Goal: Ask a question: Seek information or help from site administrators or community

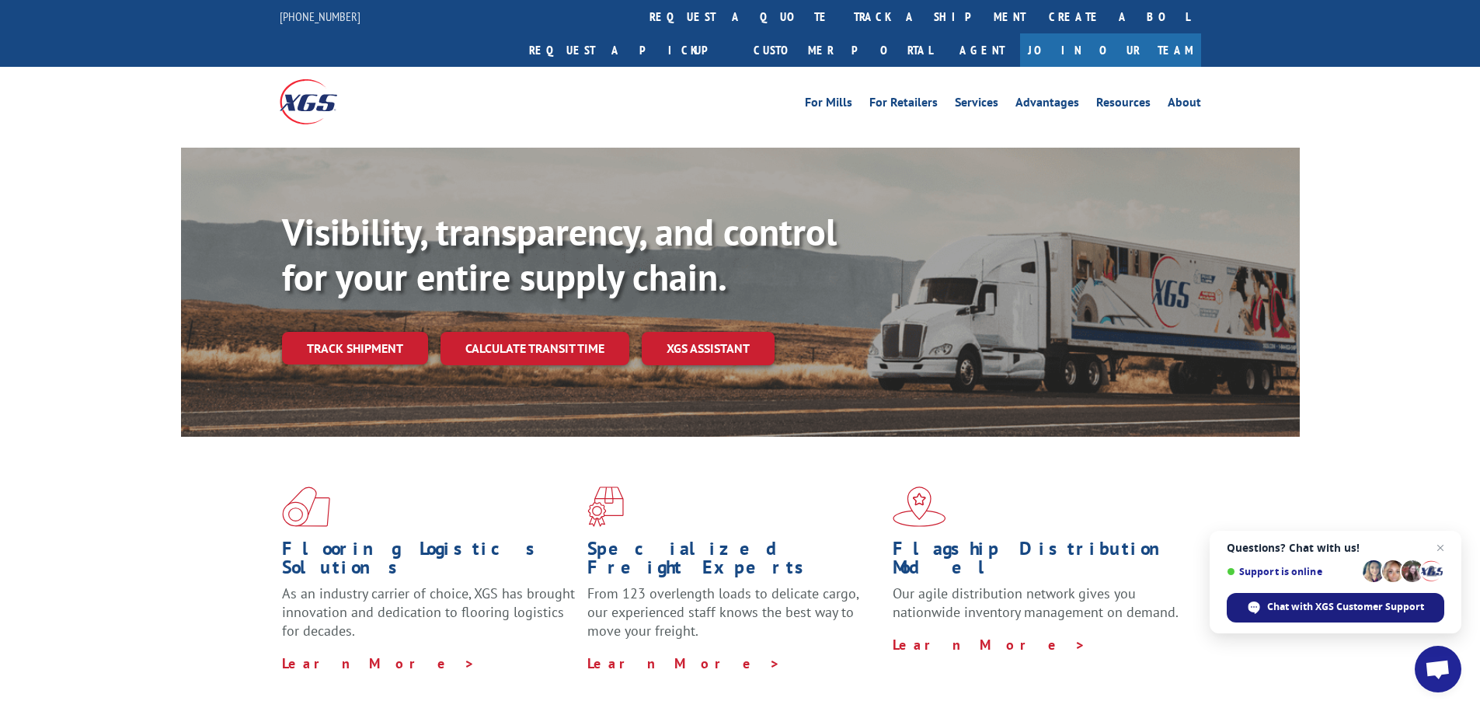
click at [1314, 610] on span "Chat with XGS Customer Support" at bounding box center [1345, 607] width 157 height 14
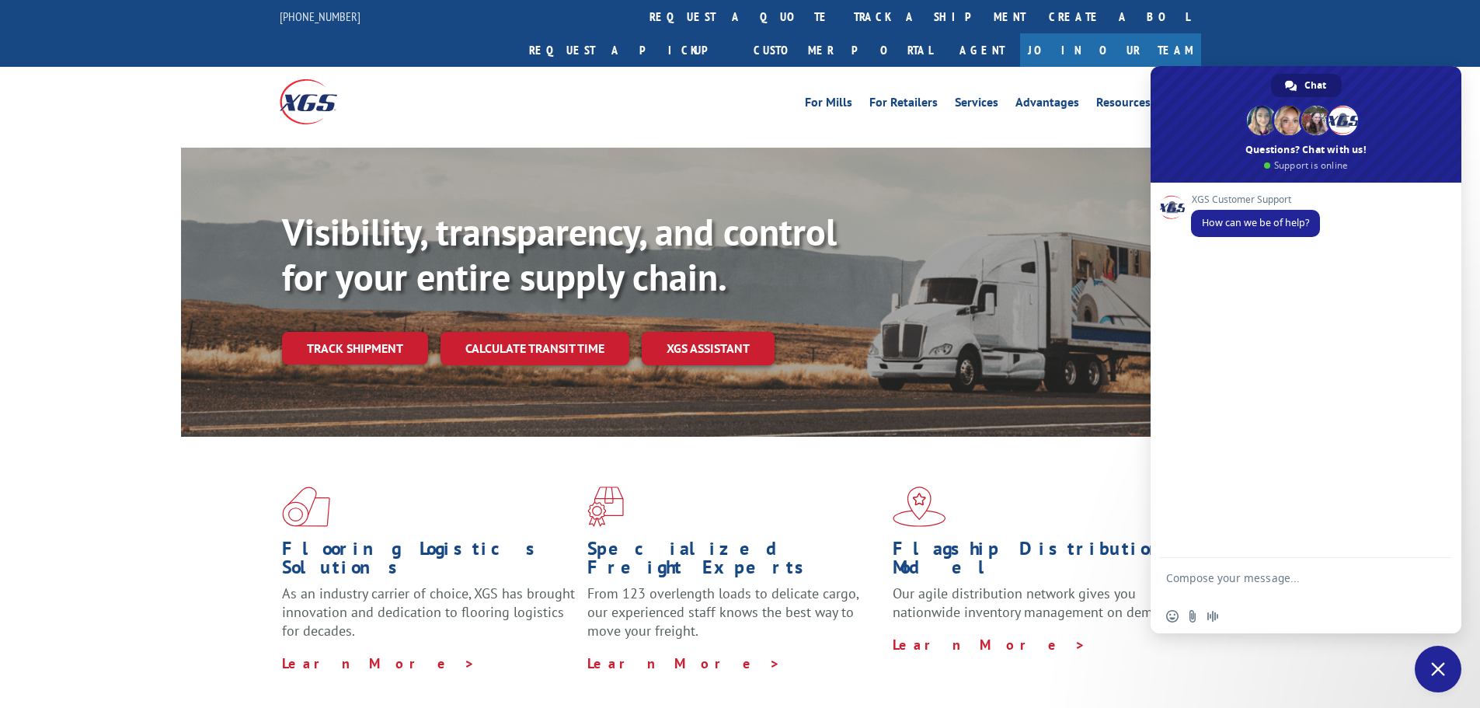
click at [1248, 588] on textarea "Compose your message..." at bounding box center [1288, 585] width 245 height 28
click at [1275, 576] on textarea "Compose your message..." at bounding box center [1288, 585] width 245 height 28
type textarea "HI"
click at [1307, 571] on form at bounding box center [1288, 581] width 245 height 42
click at [1304, 580] on textarea "Compose your message..." at bounding box center [1288, 580] width 245 height 14
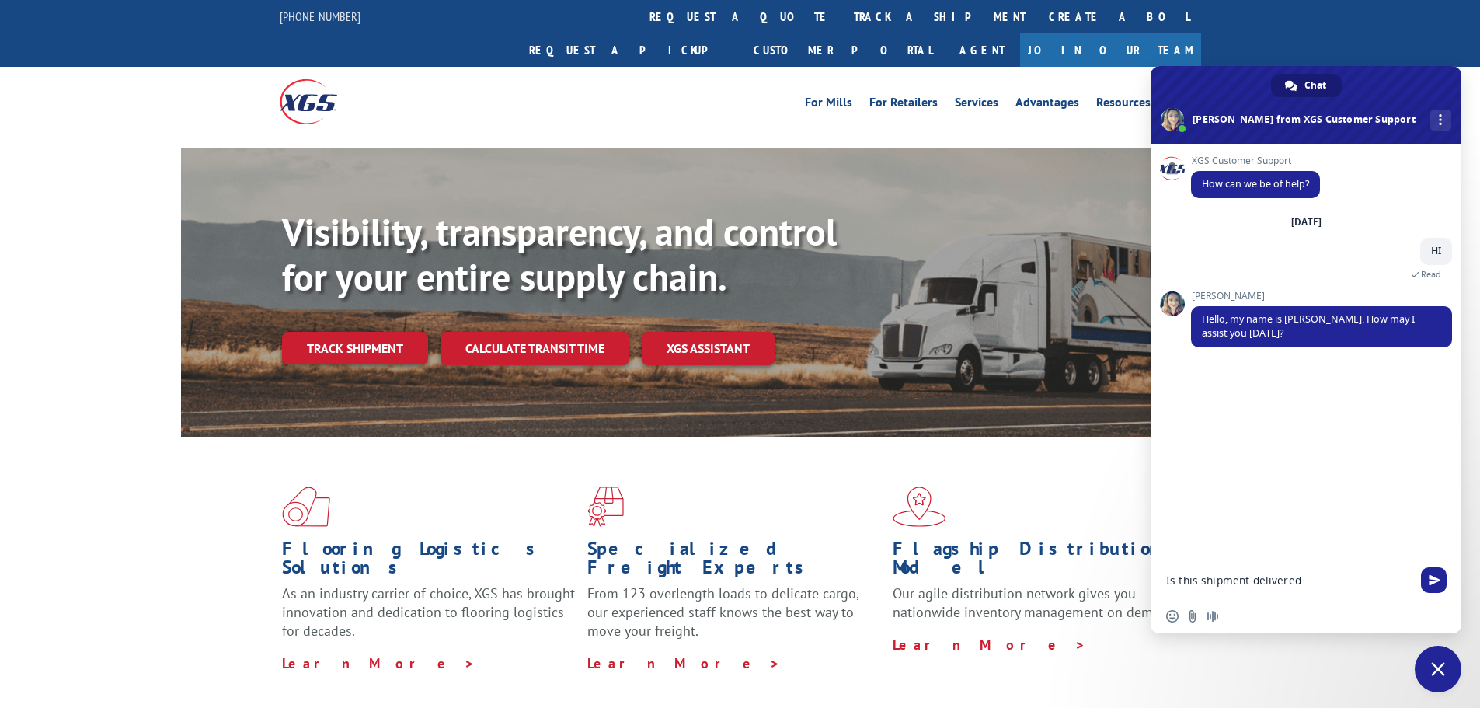
type textarea "Is this shipment delivered?"
paste textarea "17549543"
type textarea "17549543"
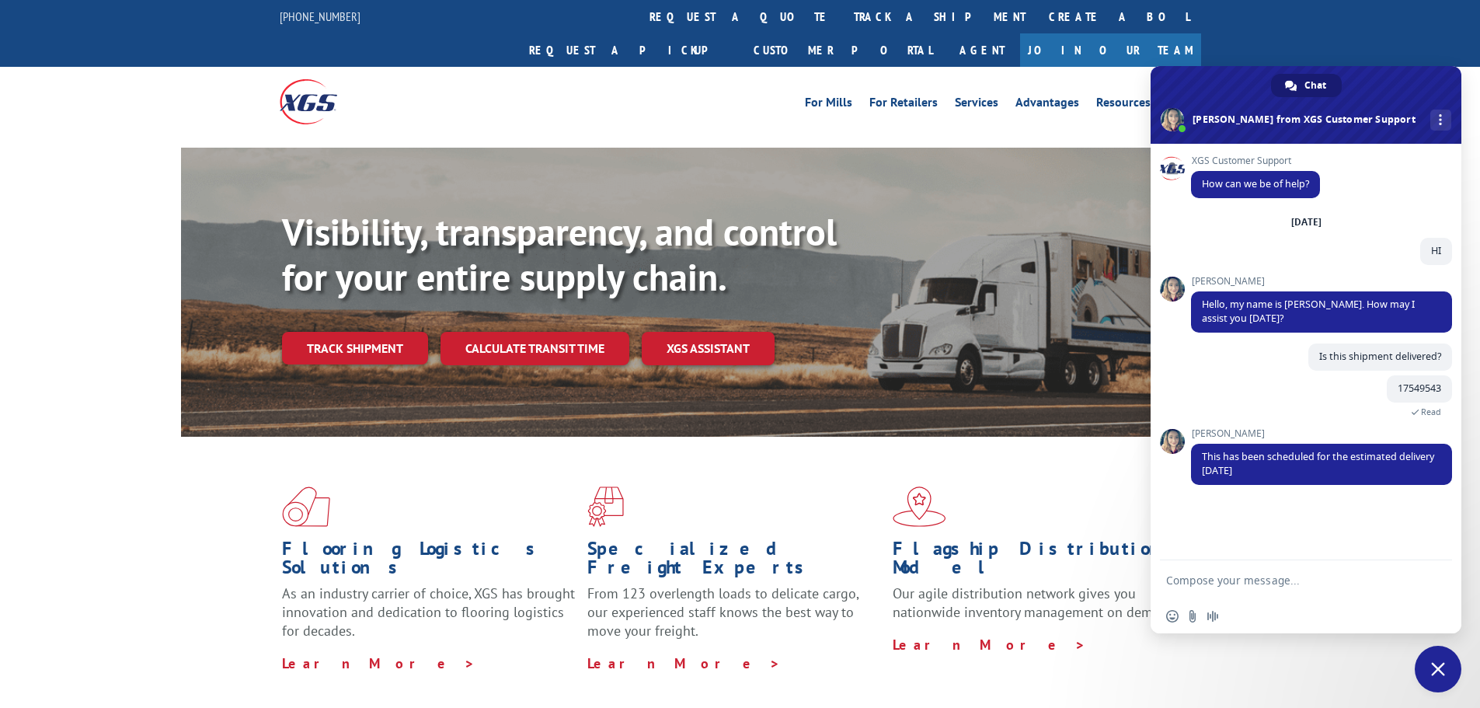
click at [1290, 583] on textarea "Compose your message..." at bounding box center [1288, 580] width 245 height 14
type textarea "Thanks"
